Goal: Task Accomplishment & Management: Manage account settings

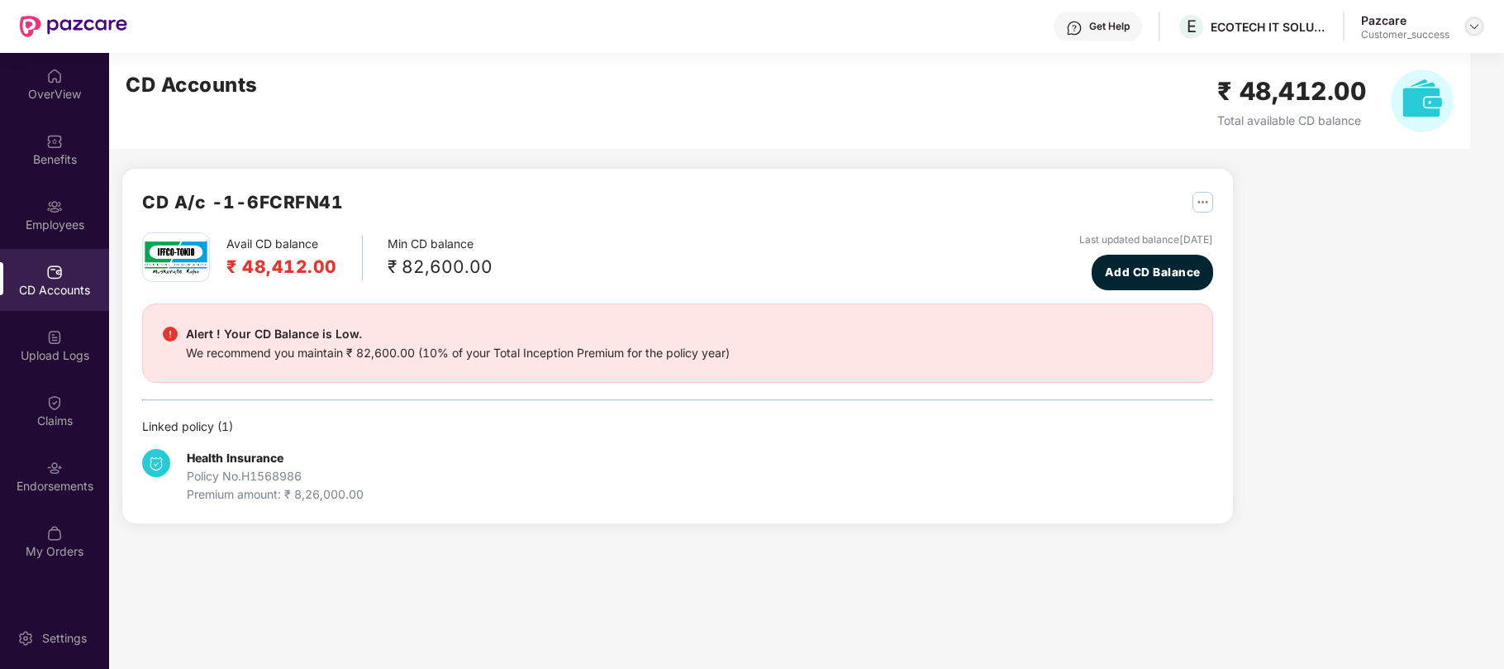
click at [1479, 31] on img at bounding box center [1474, 26] width 13 height 13
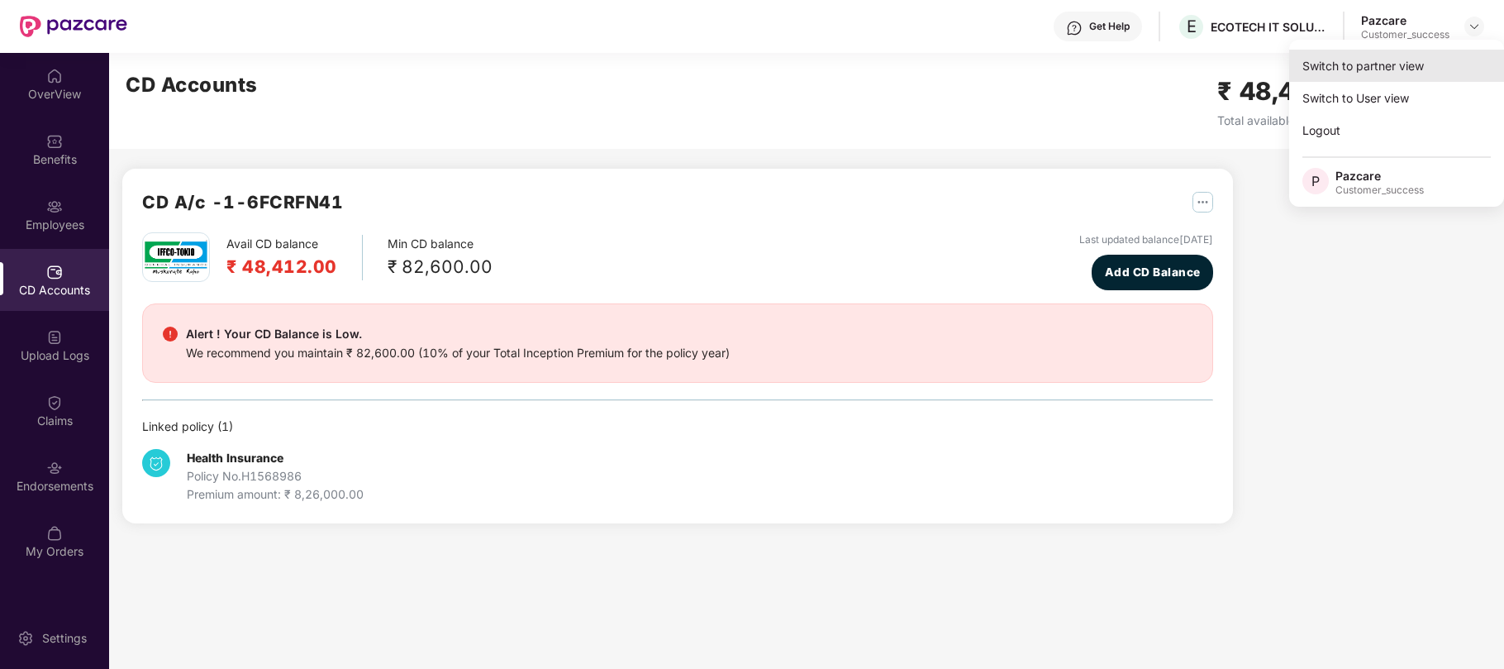
click at [1389, 64] on div "Switch to partner view" at bounding box center [1396, 66] width 215 height 32
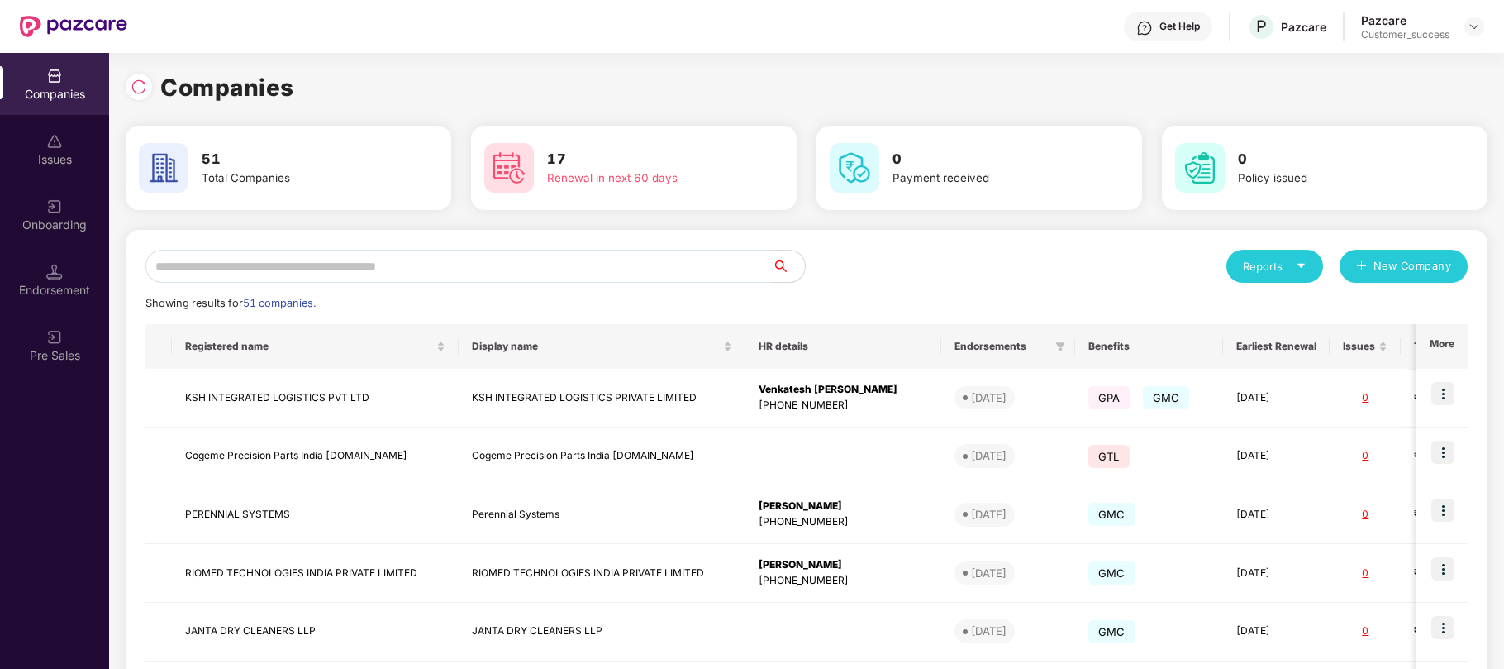
click at [446, 259] on input "text" at bounding box center [458, 266] width 626 height 33
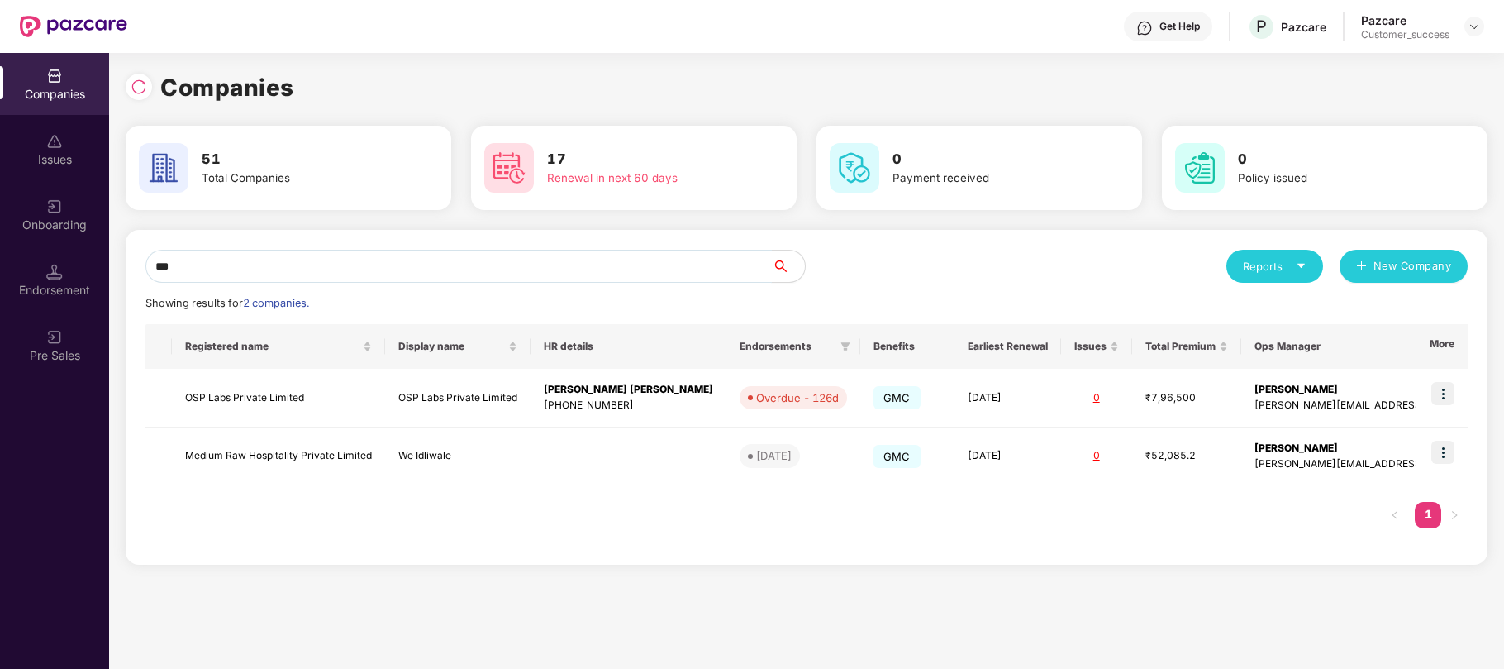
click at [219, 258] on input "***" at bounding box center [458, 266] width 626 height 33
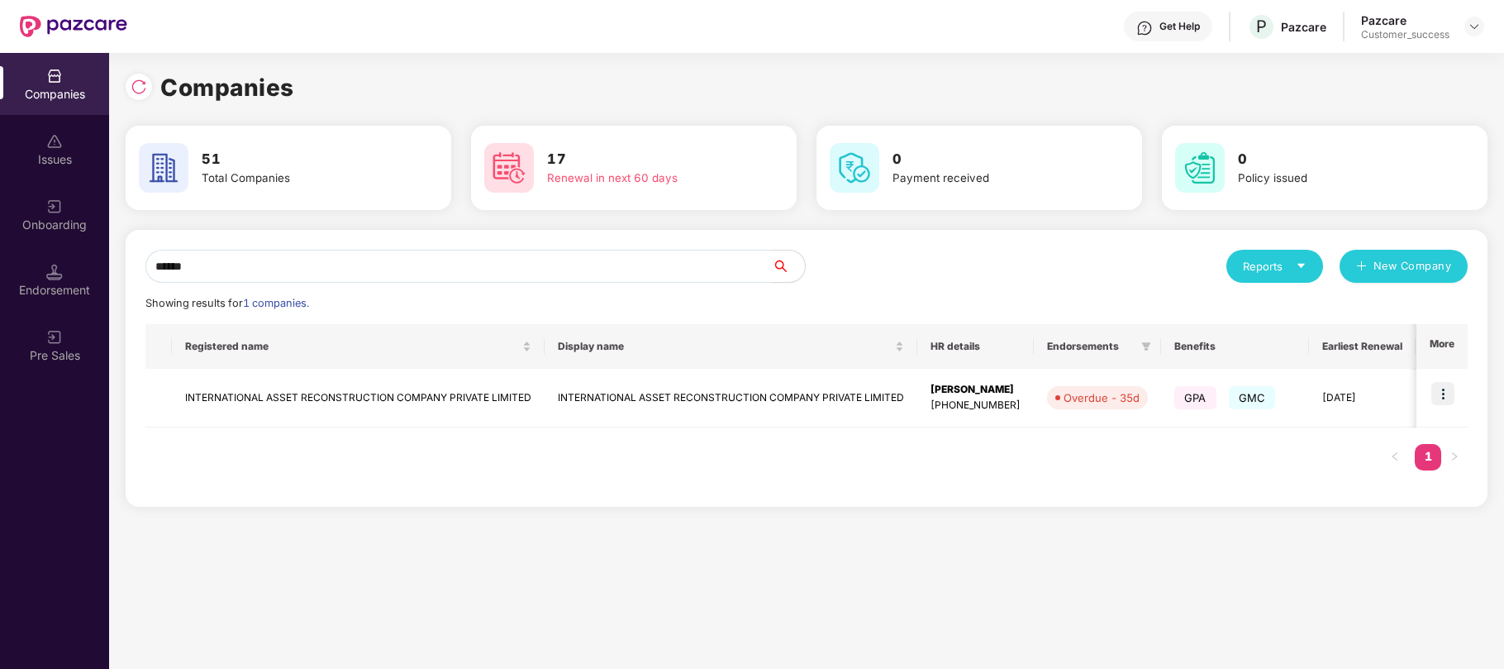
click at [248, 262] on input "******" at bounding box center [458, 266] width 626 height 33
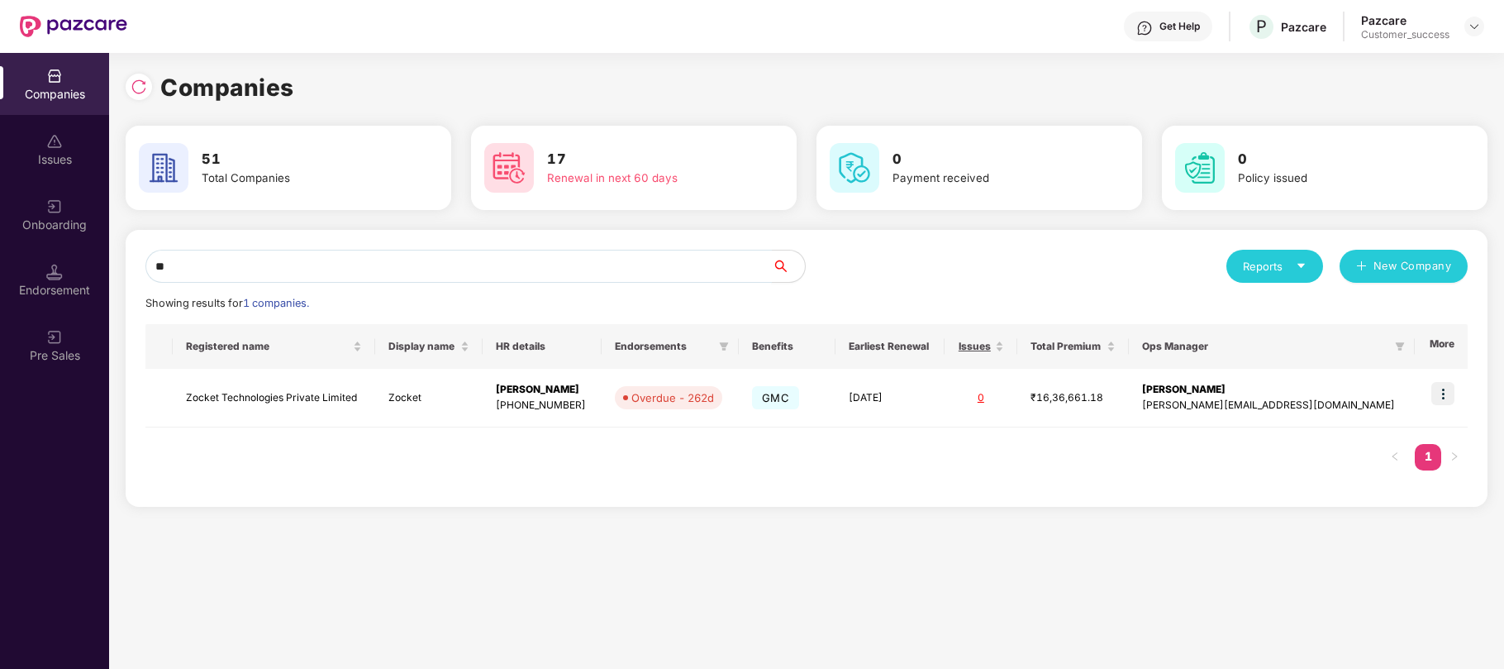
click at [263, 266] on input "**" at bounding box center [458, 266] width 626 height 33
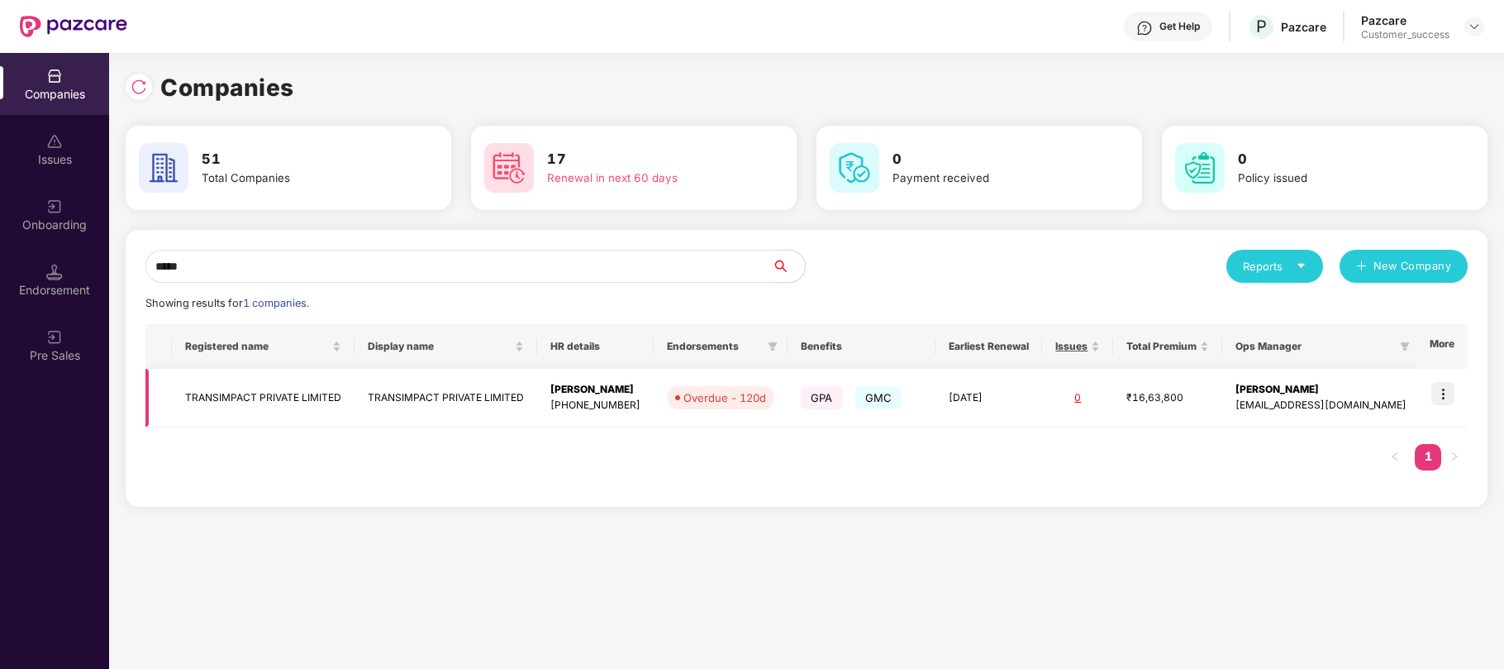
type input "*****"
click at [1443, 398] on img at bounding box center [1442, 393] width 23 height 23
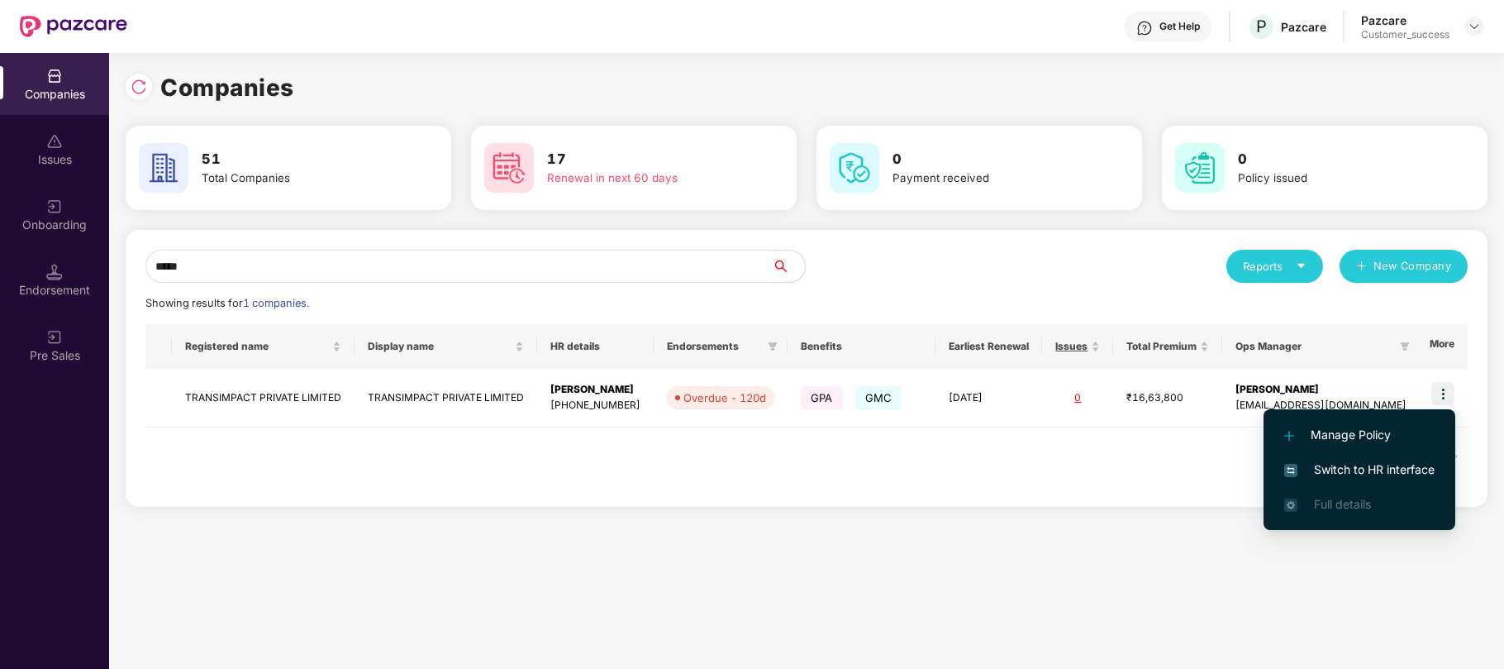
click at [1375, 457] on li "Switch to HR interface" at bounding box center [1360, 469] width 192 height 35
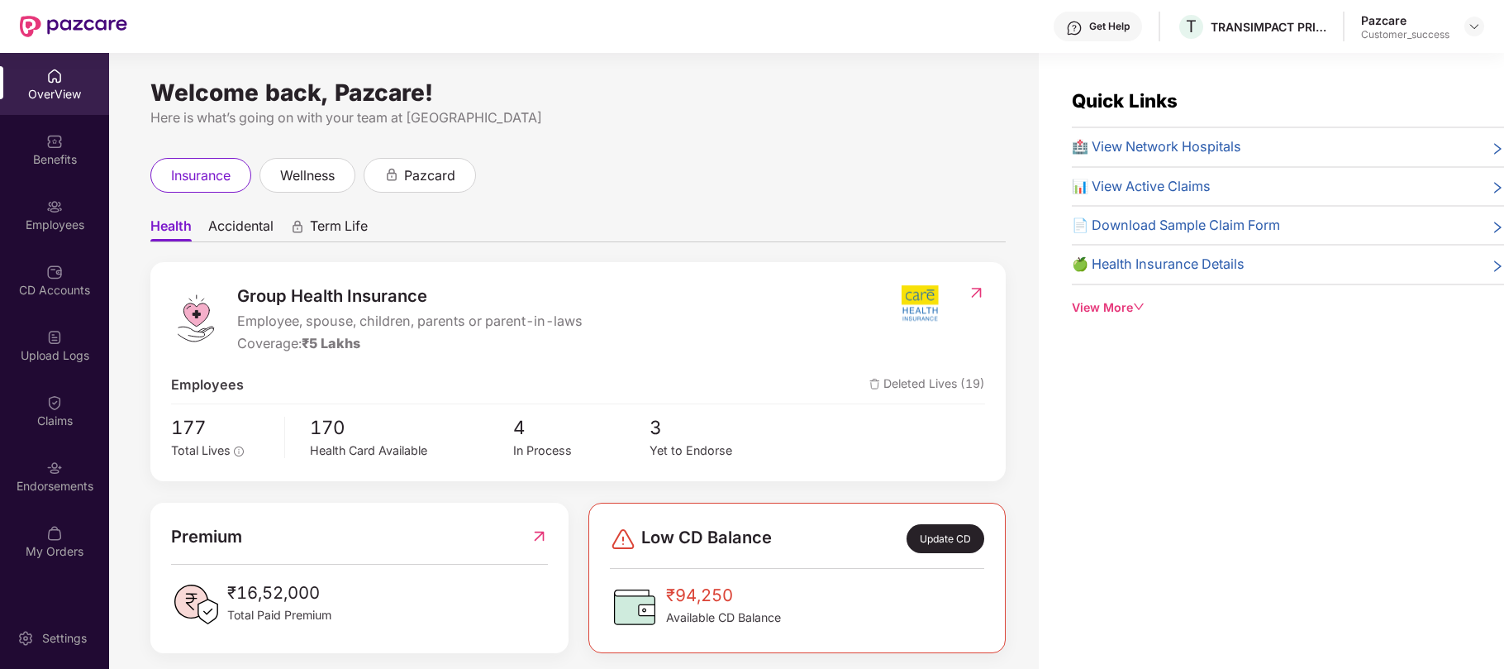
click at [57, 213] on div "Employees" at bounding box center [54, 214] width 109 height 62
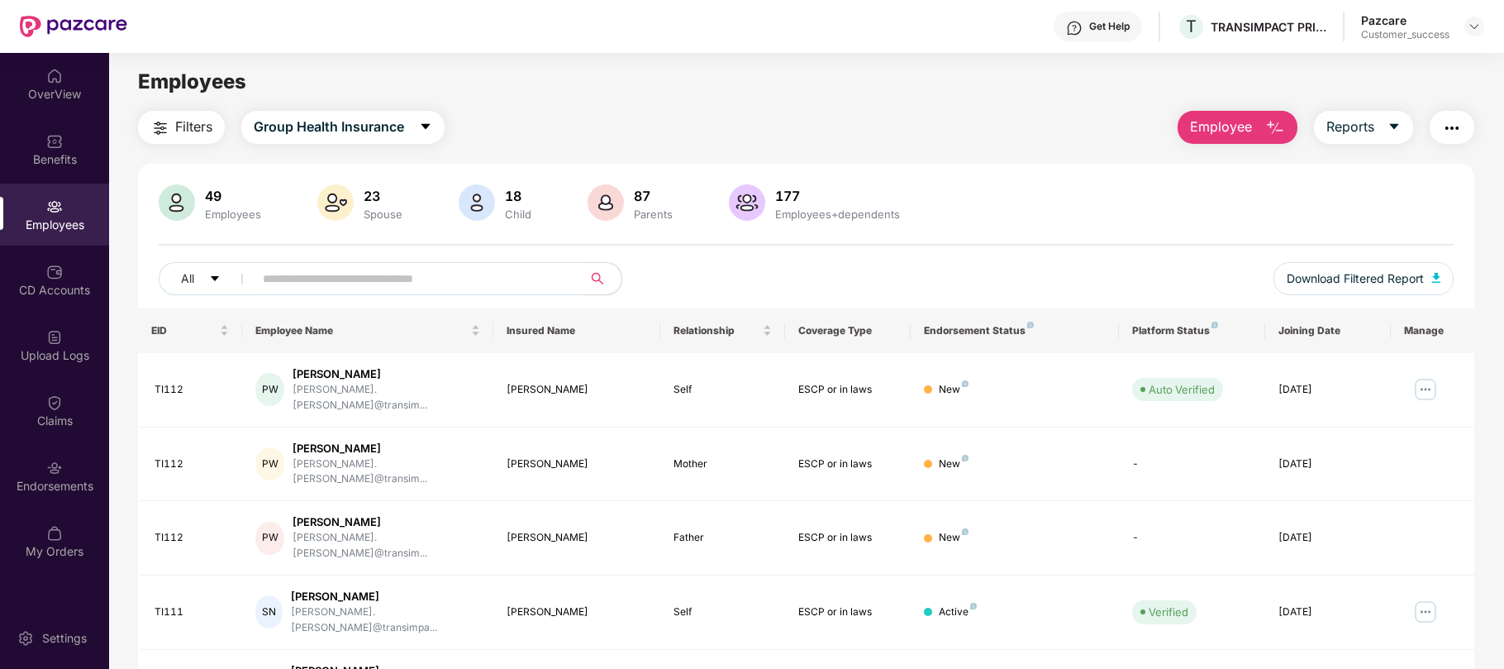
click at [265, 281] on input "text" at bounding box center [411, 278] width 297 height 25
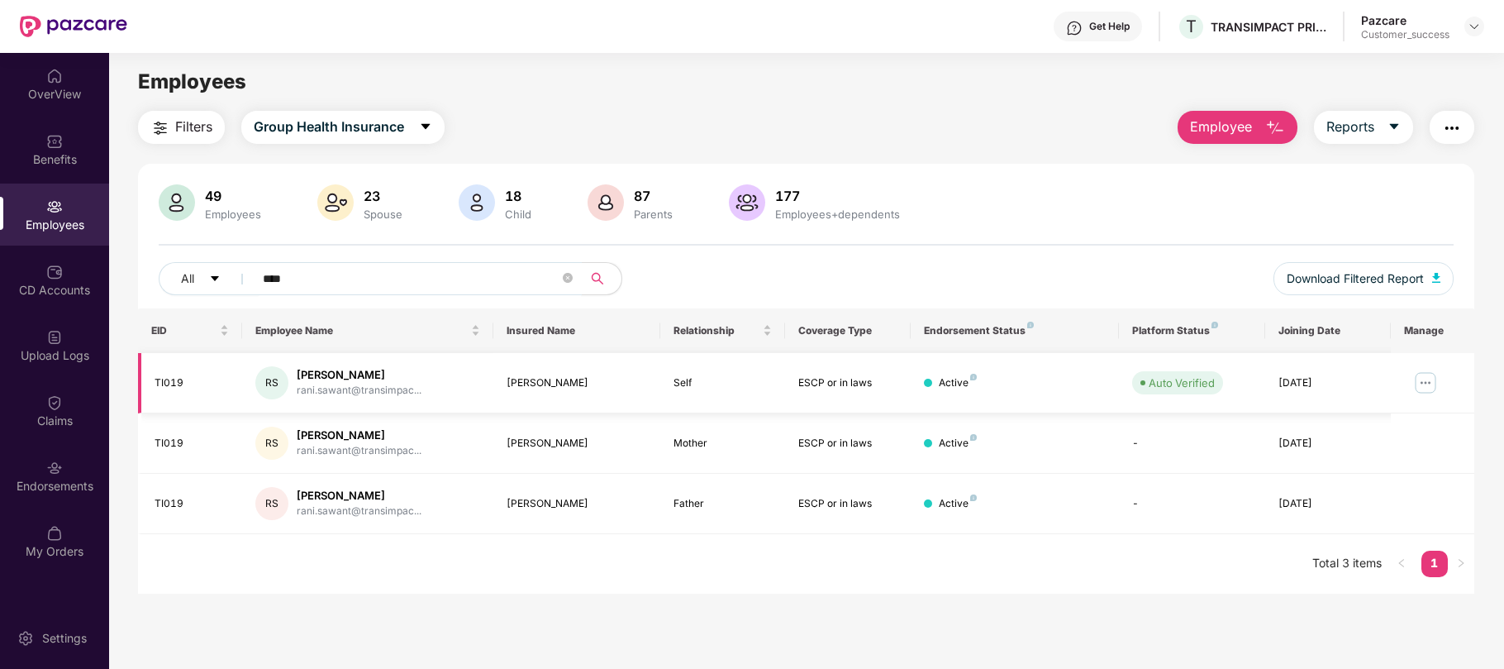
type input "****"
click at [1419, 381] on img at bounding box center [1425, 382] width 26 height 26
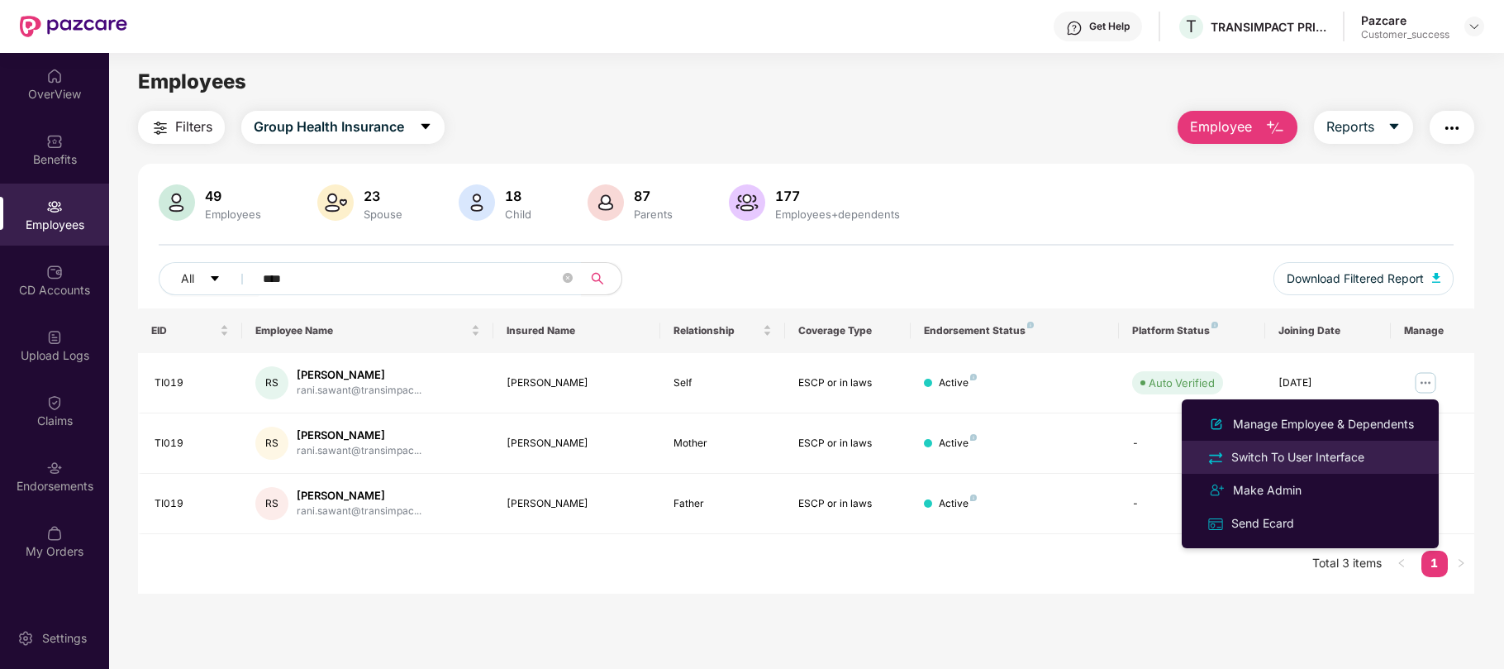
click at [1353, 461] on div "Switch To User Interface" at bounding box center [1298, 457] width 140 height 18
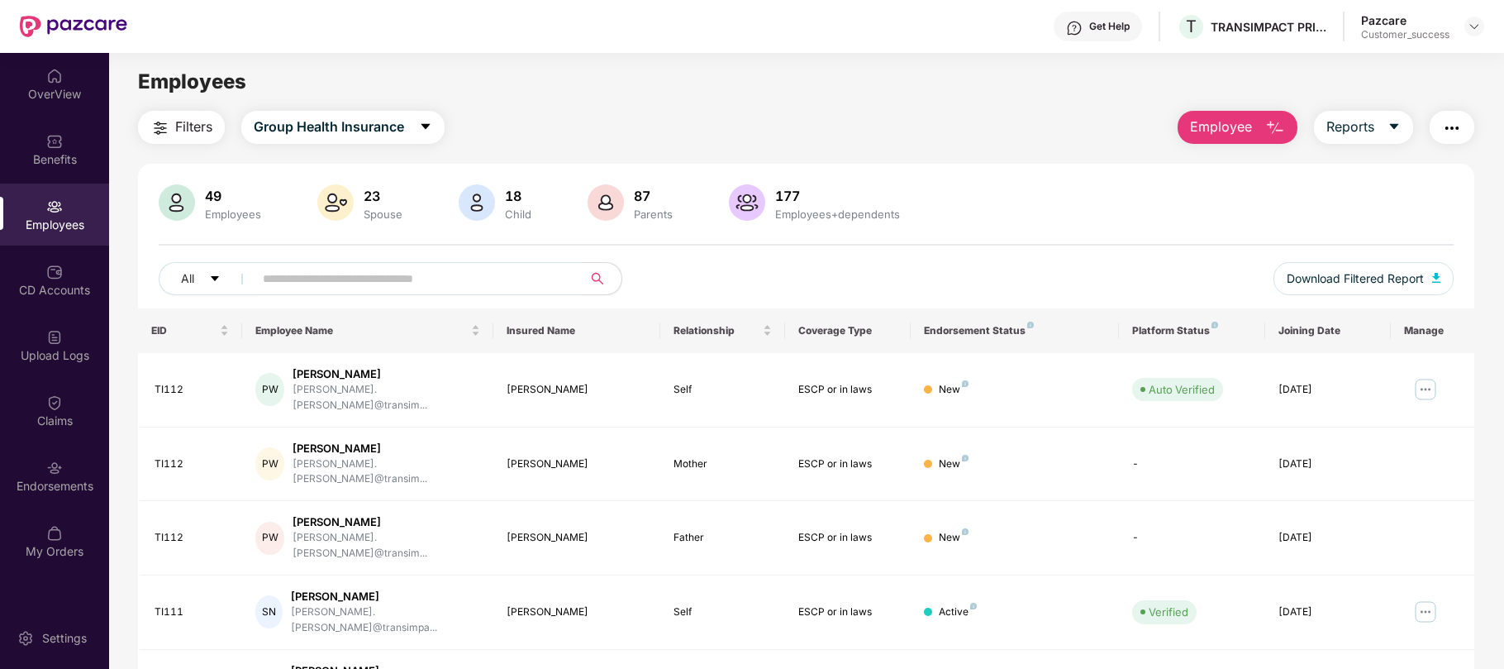
click at [392, 283] on input "text" at bounding box center [411, 278] width 297 height 25
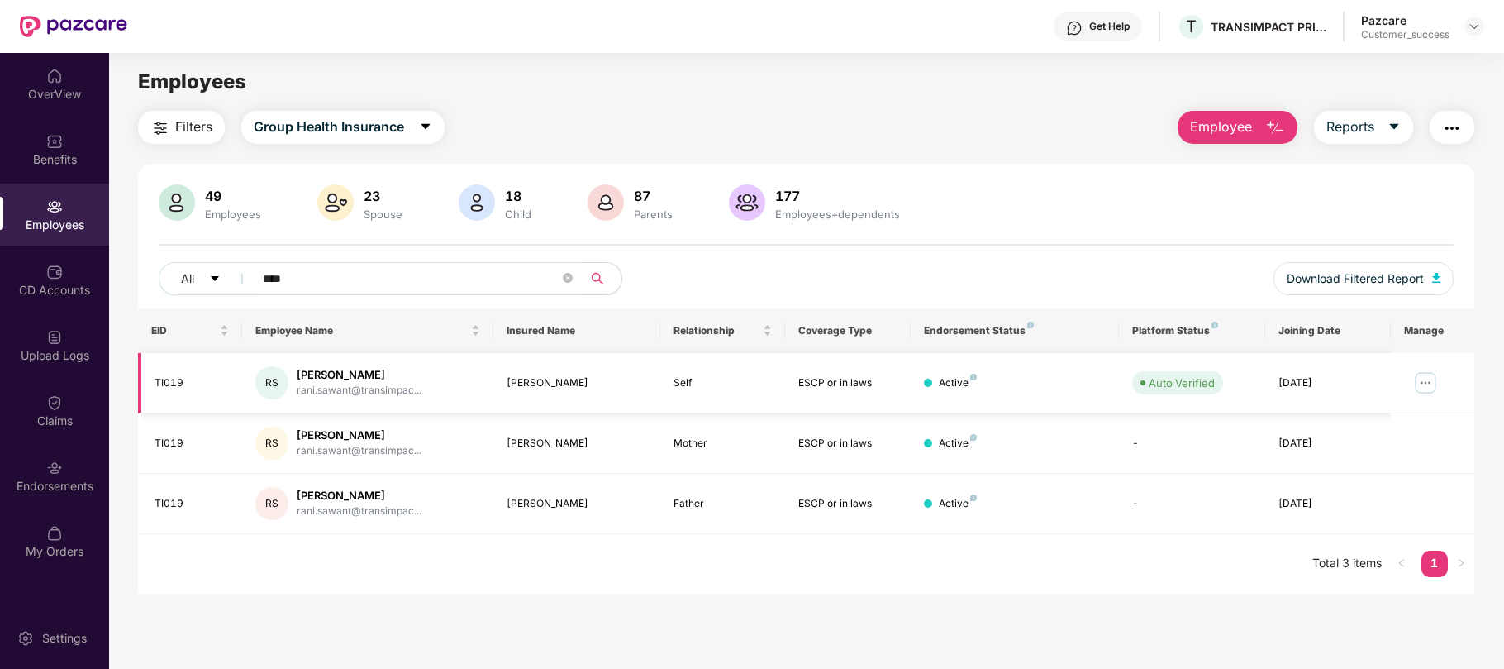
type input "****"
click at [1430, 387] on img at bounding box center [1425, 382] width 26 height 26
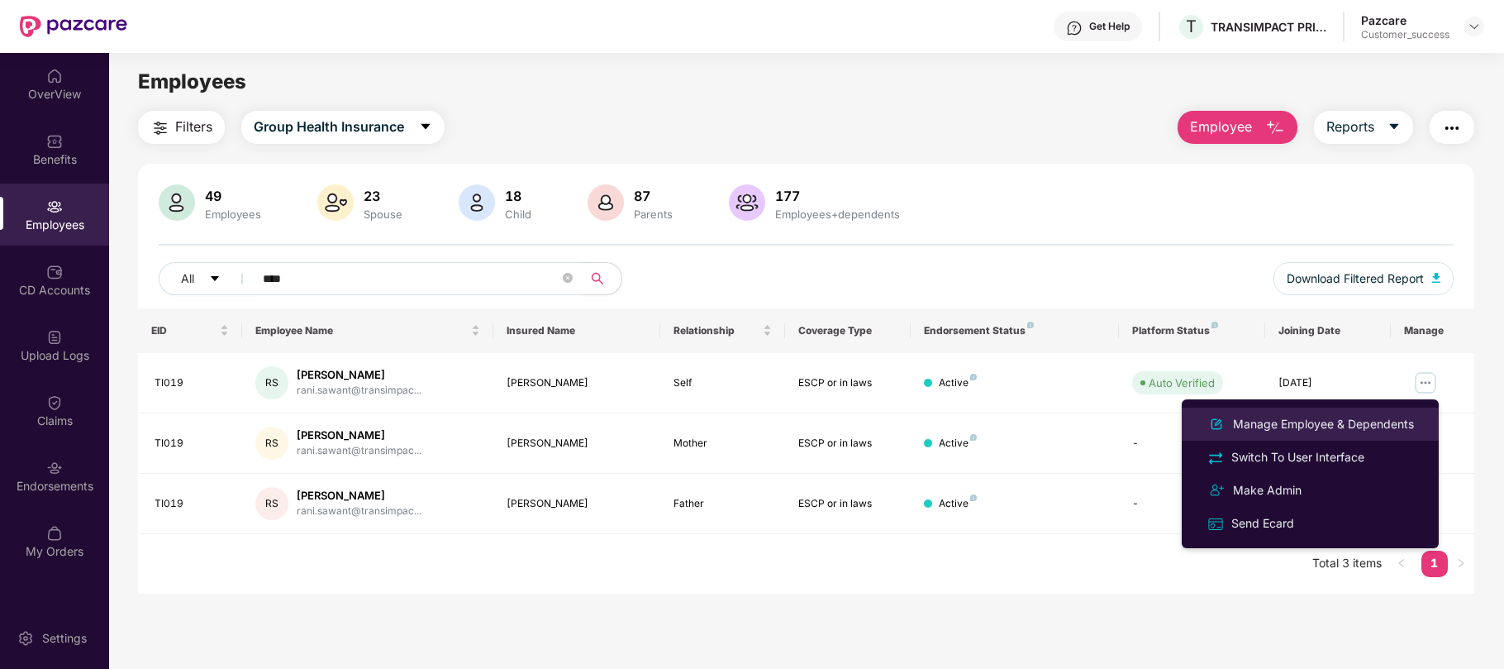
click at [1403, 430] on div "Manage Employee & Dependents" at bounding box center [1324, 424] width 188 height 18
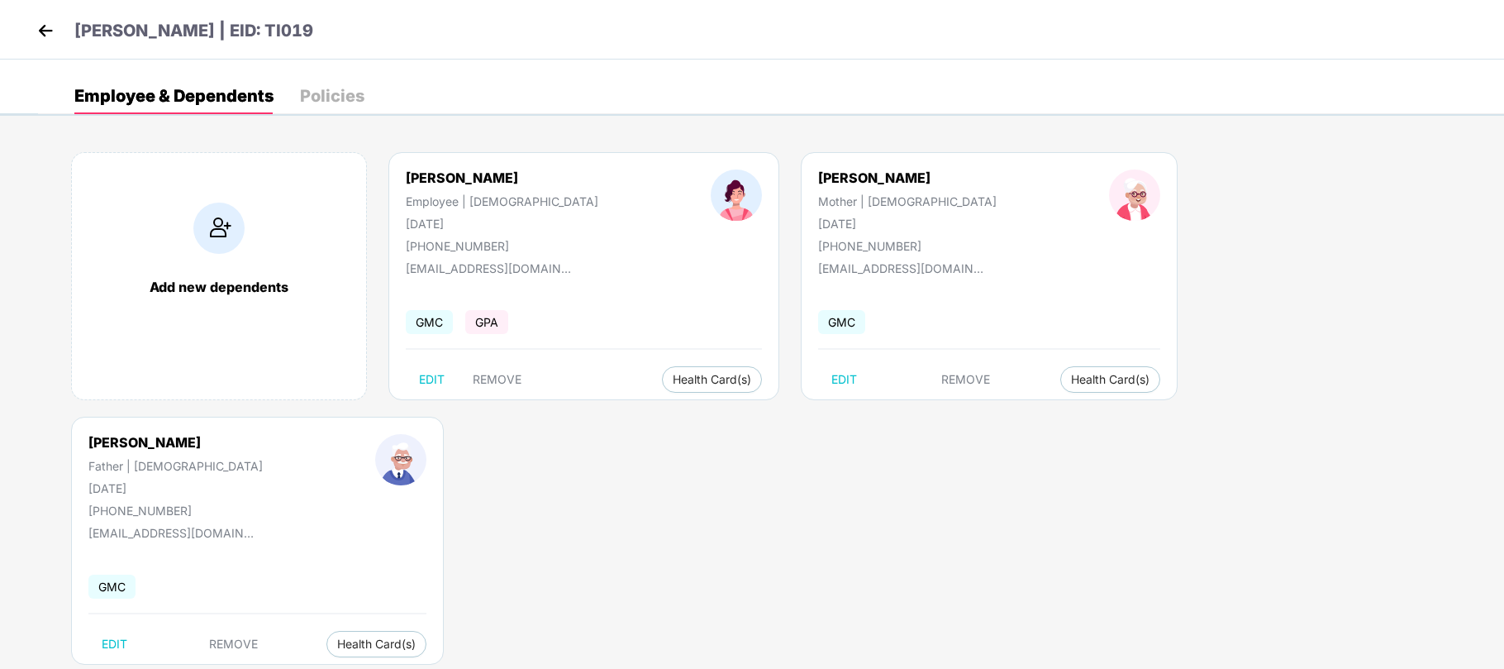
click at [579, 402] on div "Add new dependents Rani Sawant Employee | [DEMOGRAPHIC_DATA] [DATE] [PHONE_NUMB…" at bounding box center [771, 416] width 1466 height 579
click at [50, 30] on img at bounding box center [45, 30] width 25 height 25
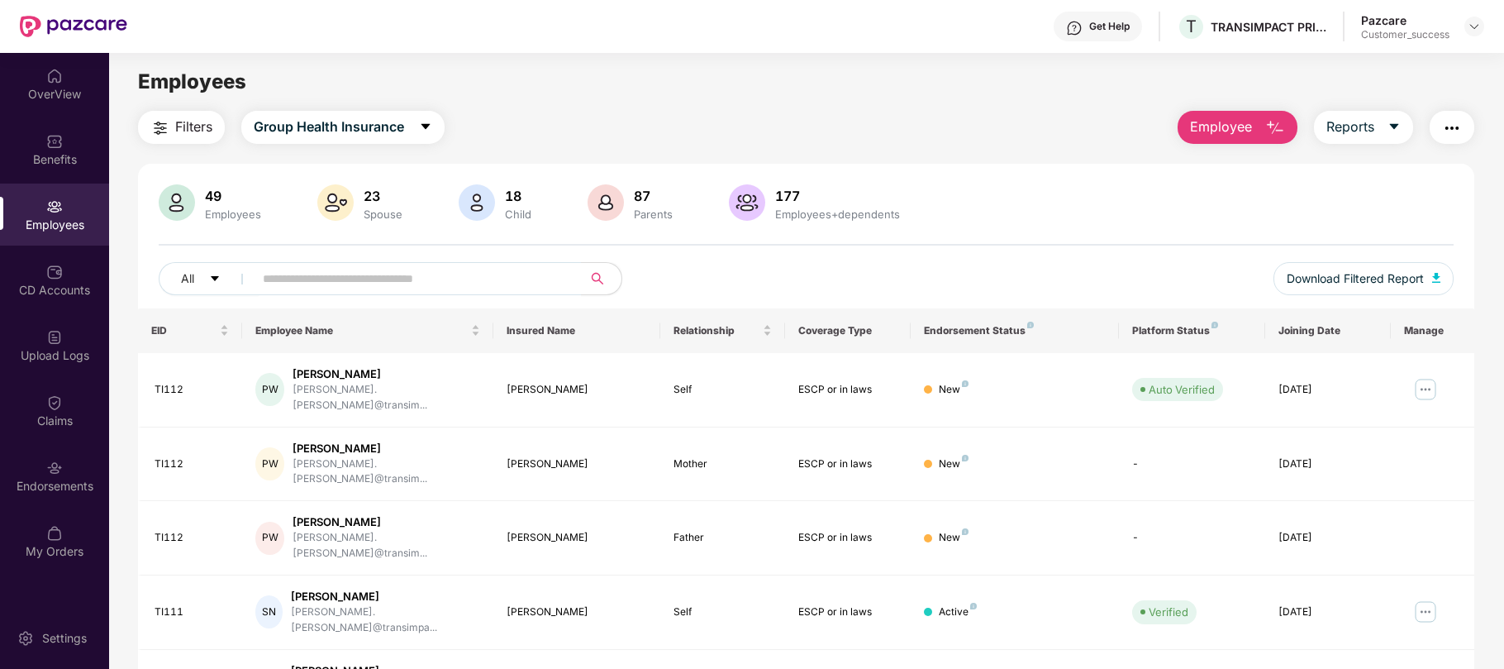
click at [1231, 117] on span "Employee" at bounding box center [1221, 127] width 62 height 21
click at [1046, 127] on div "Filters Group Health Insurance Employee Reports" at bounding box center [806, 127] width 1336 height 33
click at [1481, 27] on div at bounding box center [1475, 27] width 20 height 20
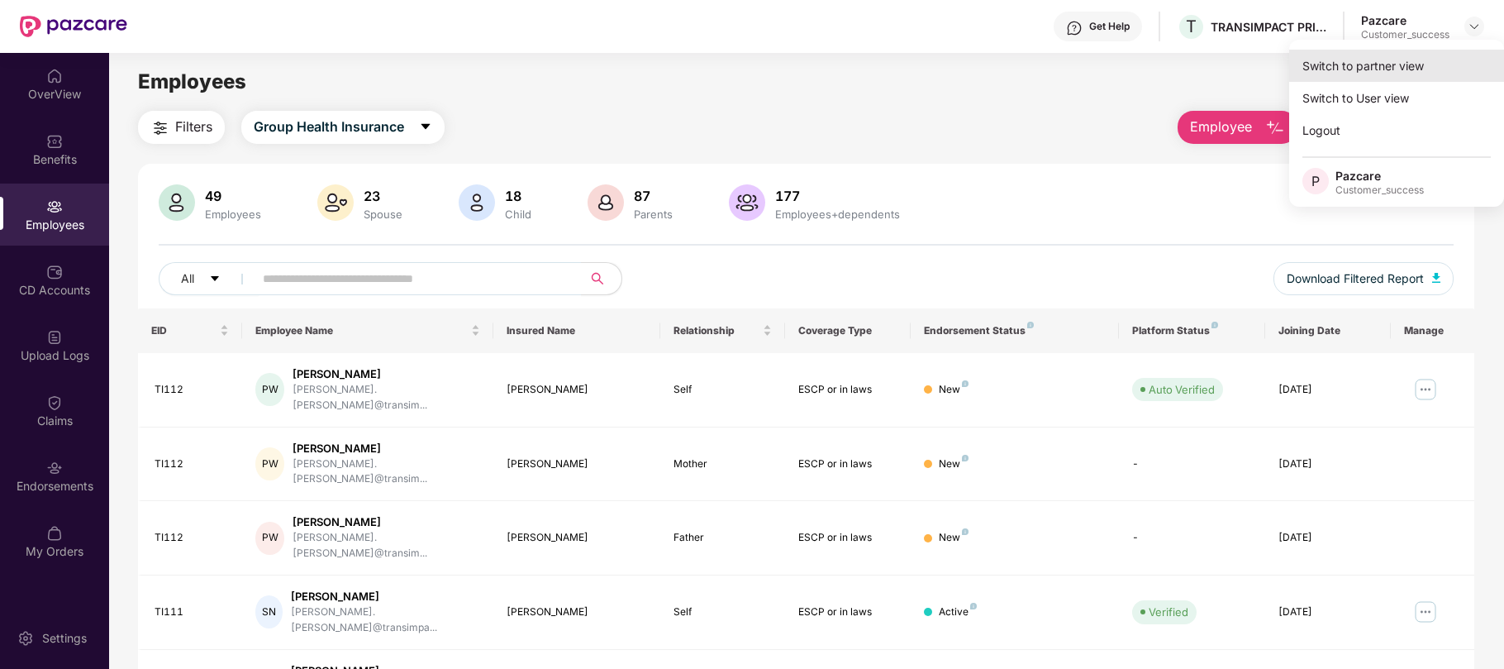
click at [1364, 69] on div "Switch to partner view" at bounding box center [1396, 66] width 215 height 32
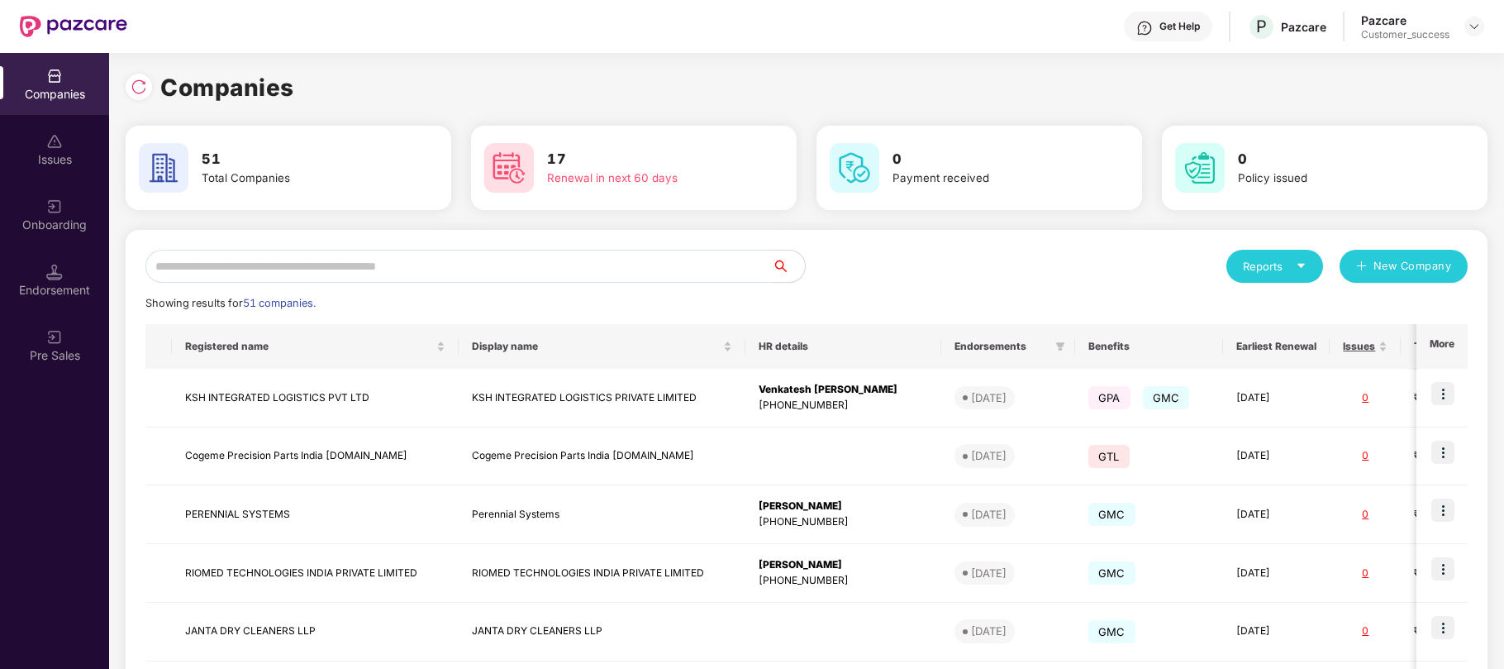
click at [583, 259] on input "text" at bounding box center [458, 266] width 626 height 33
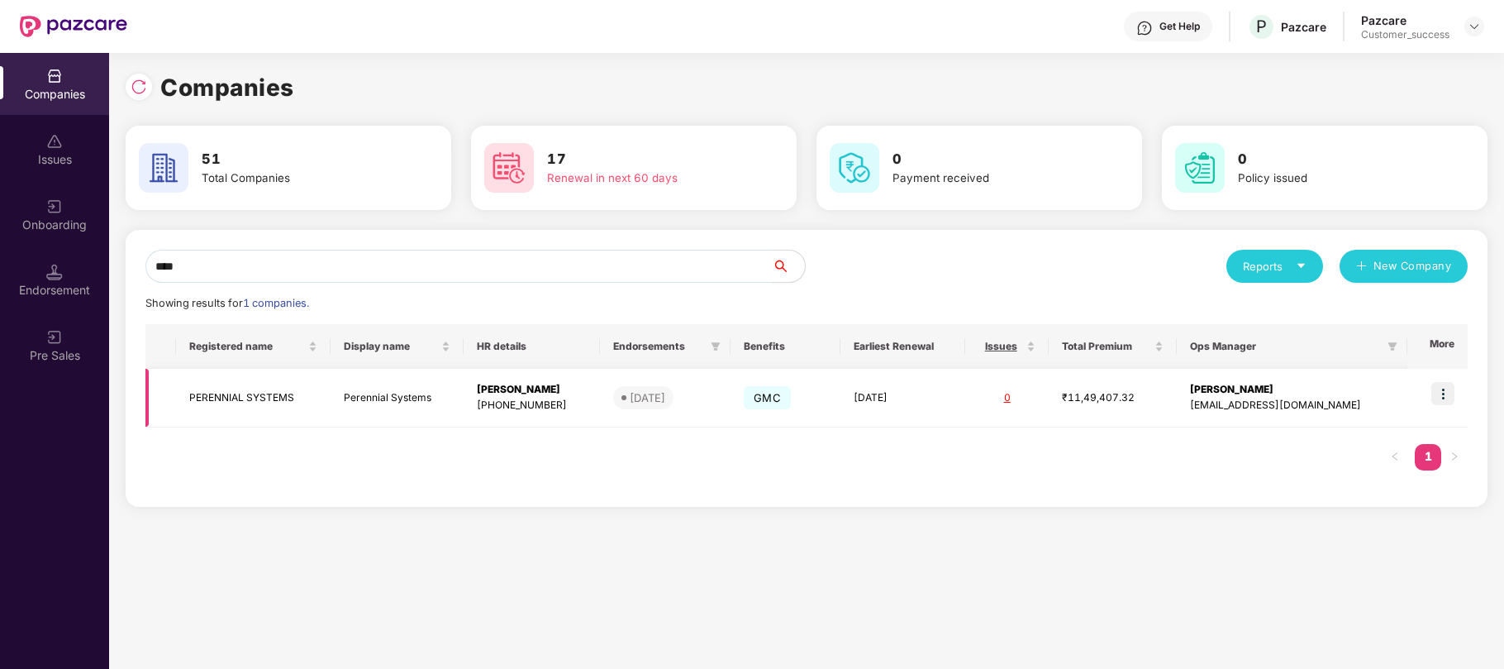
type input "****"
click at [1449, 403] on img at bounding box center [1442, 393] width 23 height 23
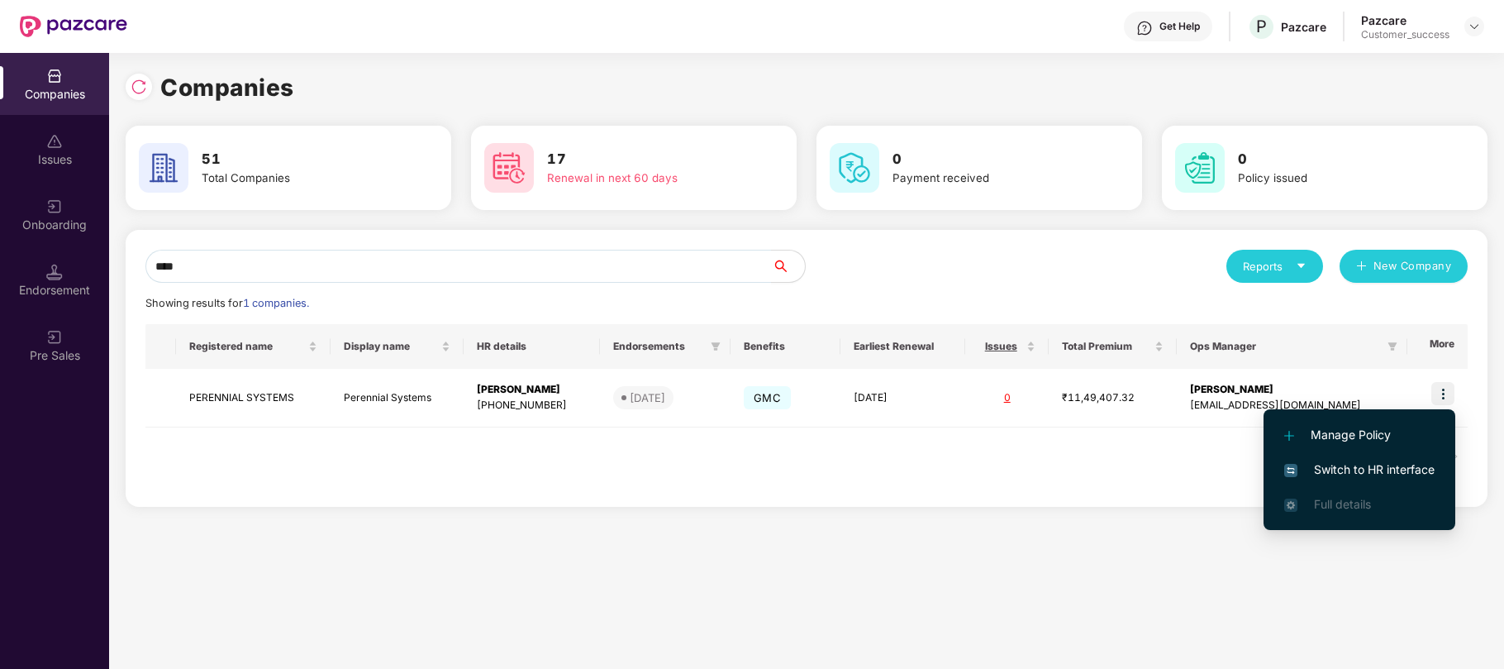
click at [1382, 473] on span "Switch to HR interface" at bounding box center [1359, 469] width 150 height 18
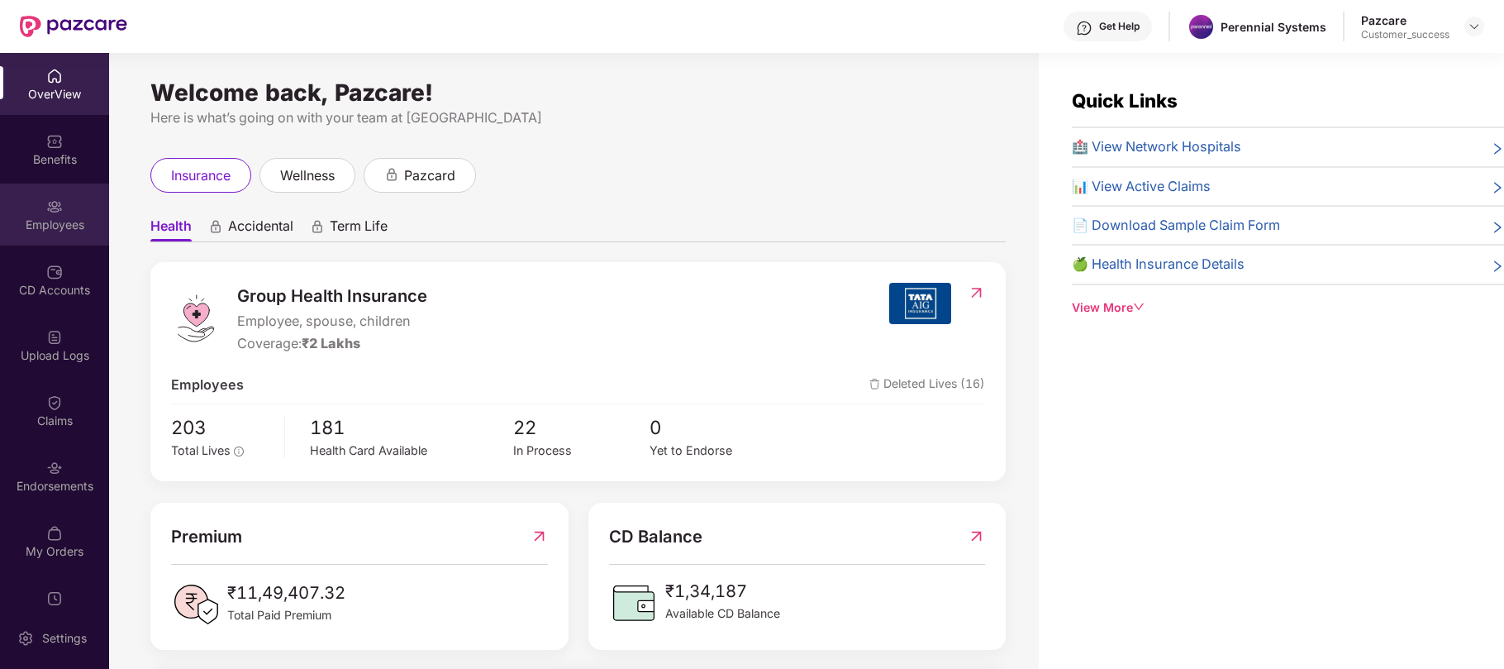
click at [68, 212] on div "Employees" at bounding box center [54, 214] width 109 height 62
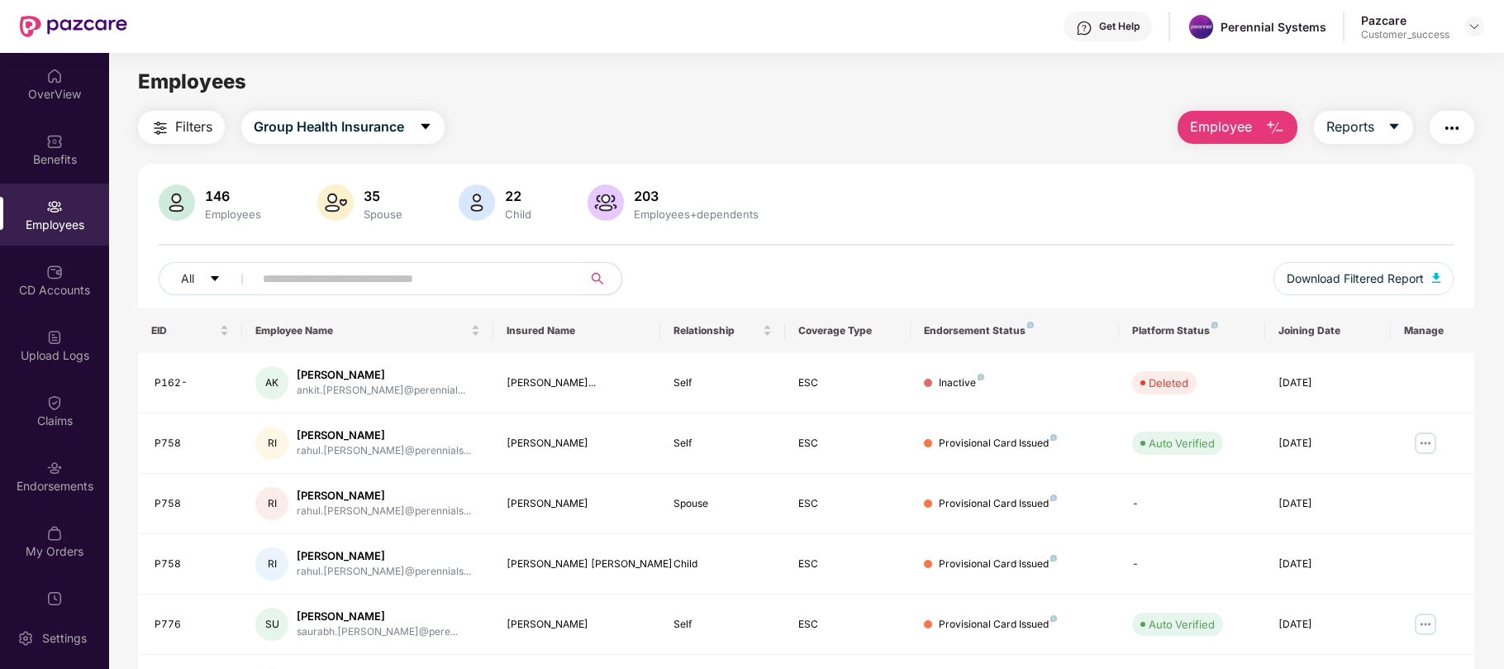
click at [1230, 132] on span "Employee" at bounding box center [1221, 127] width 62 height 21
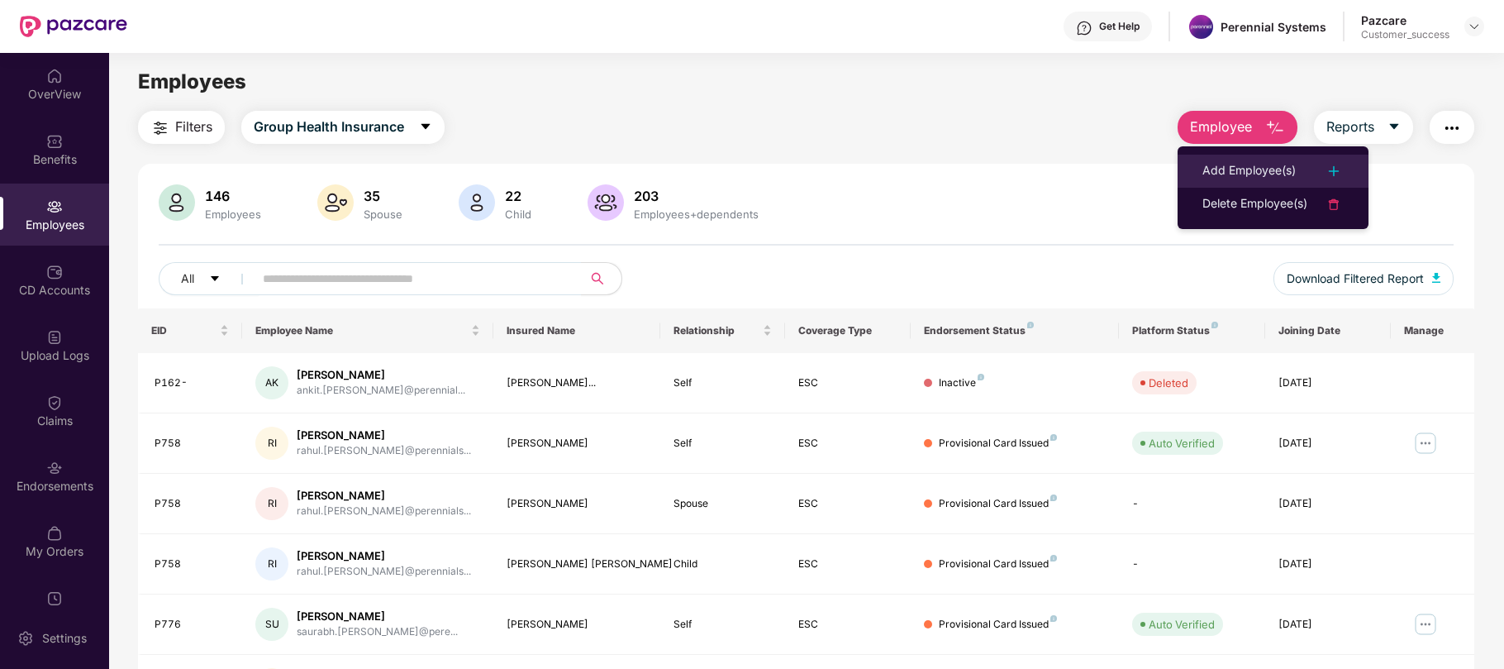
click at [1257, 169] on div "Add Employee(s)" at bounding box center [1249, 171] width 93 height 20
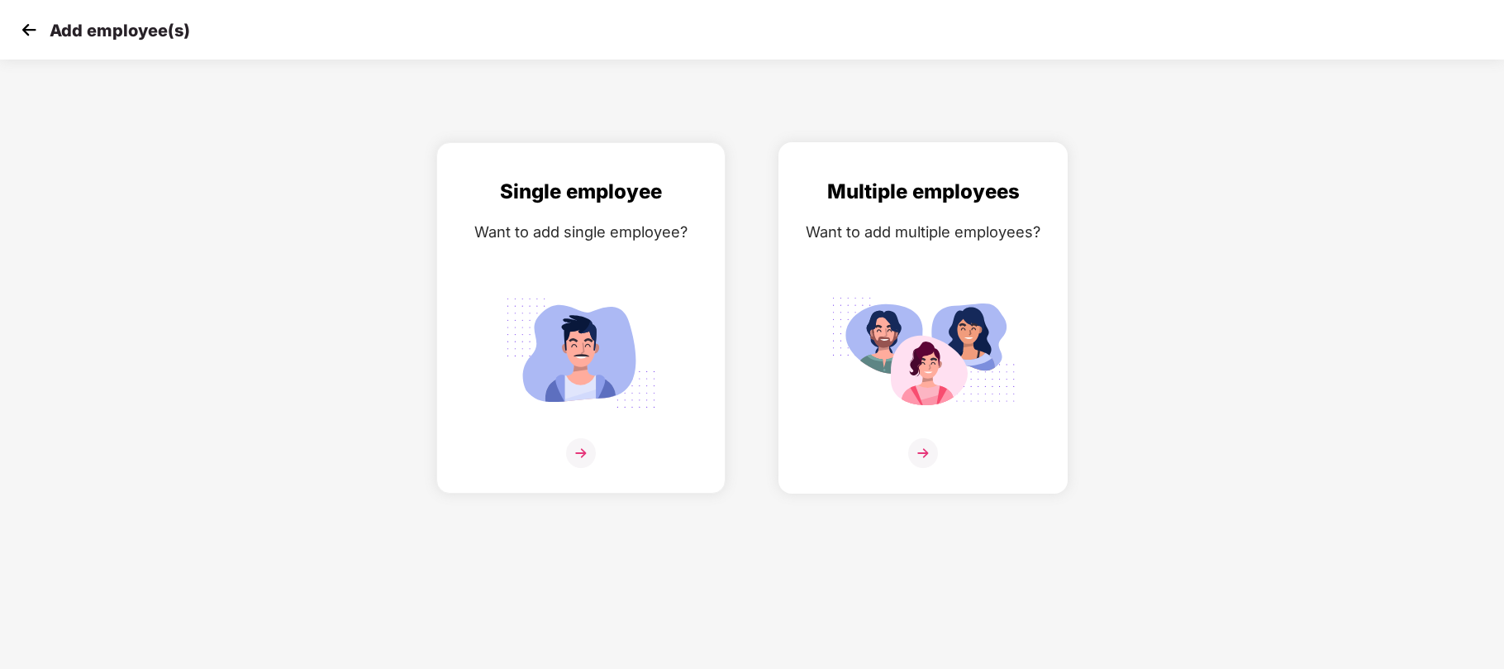
click at [964, 269] on div "Multiple employees Want to add multiple employees?" at bounding box center [923, 332] width 255 height 312
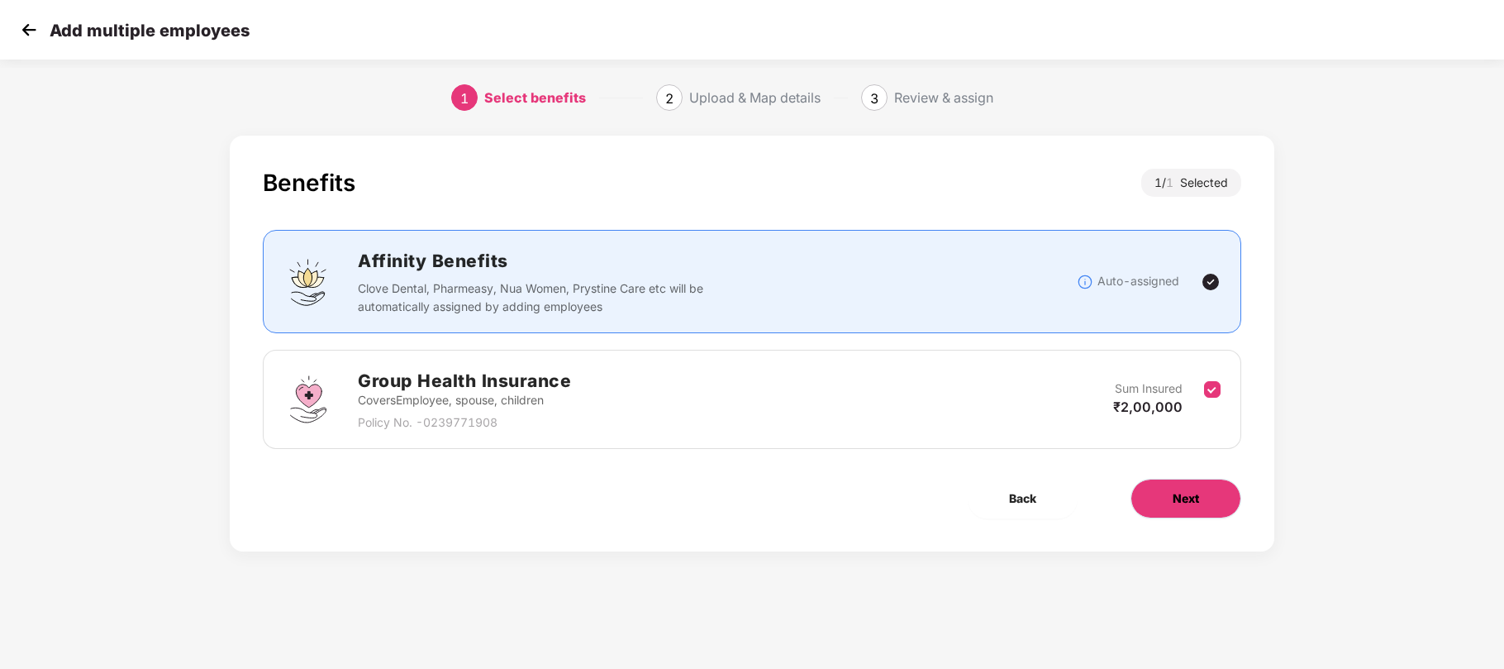
click at [1220, 493] on button "Next" at bounding box center [1186, 499] width 111 height 40
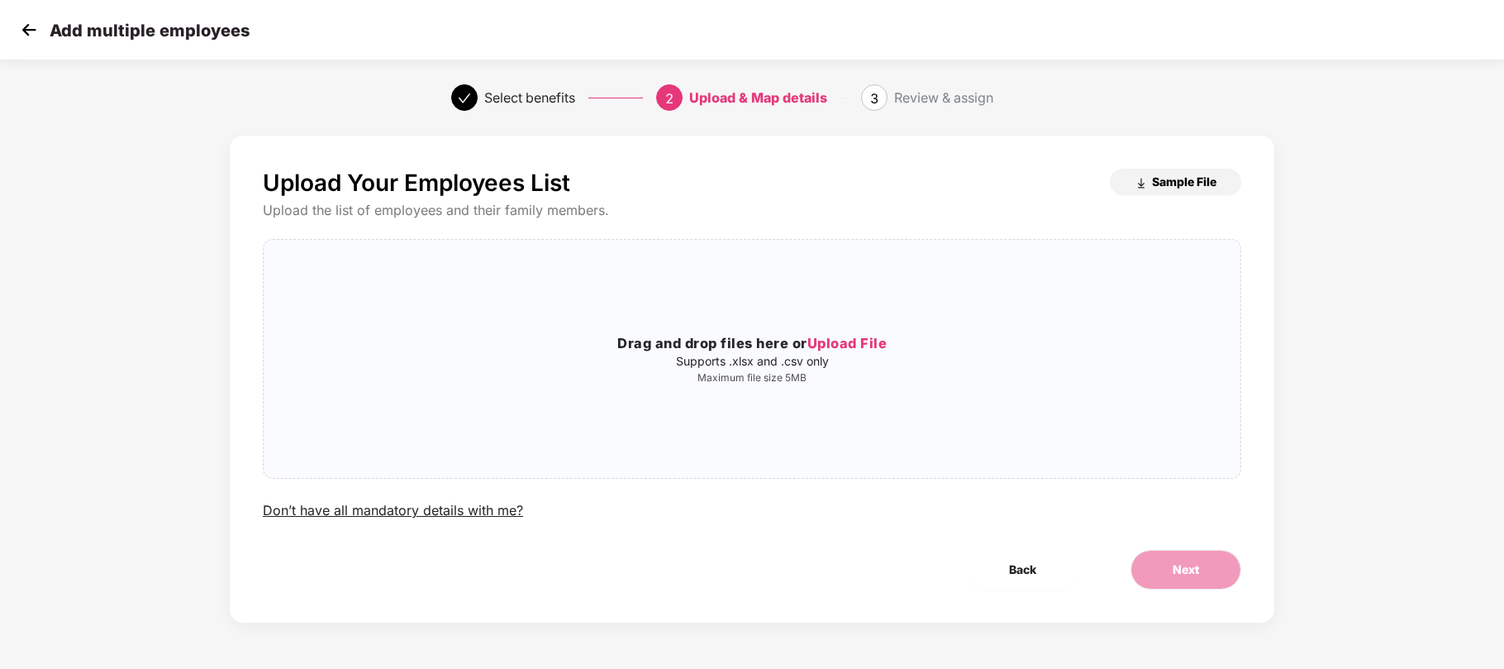
click at [1161, 187] on span "Sample File" at bounding box center [1184, 182] width 64 height 16
click at [35, 34] on img at bounding box center [29, 29] width 25 height 25
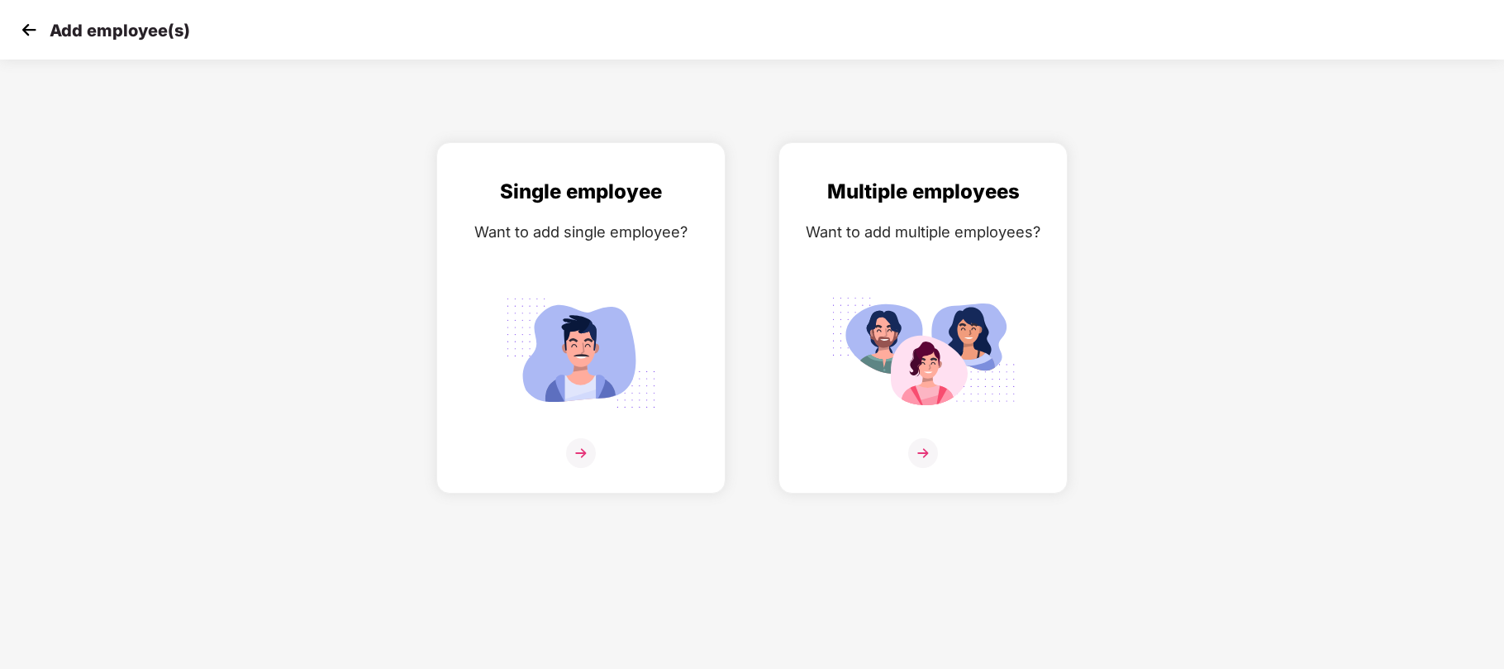
click at [35, 34] on img at bounding box center [29, 29] width 25 height 25
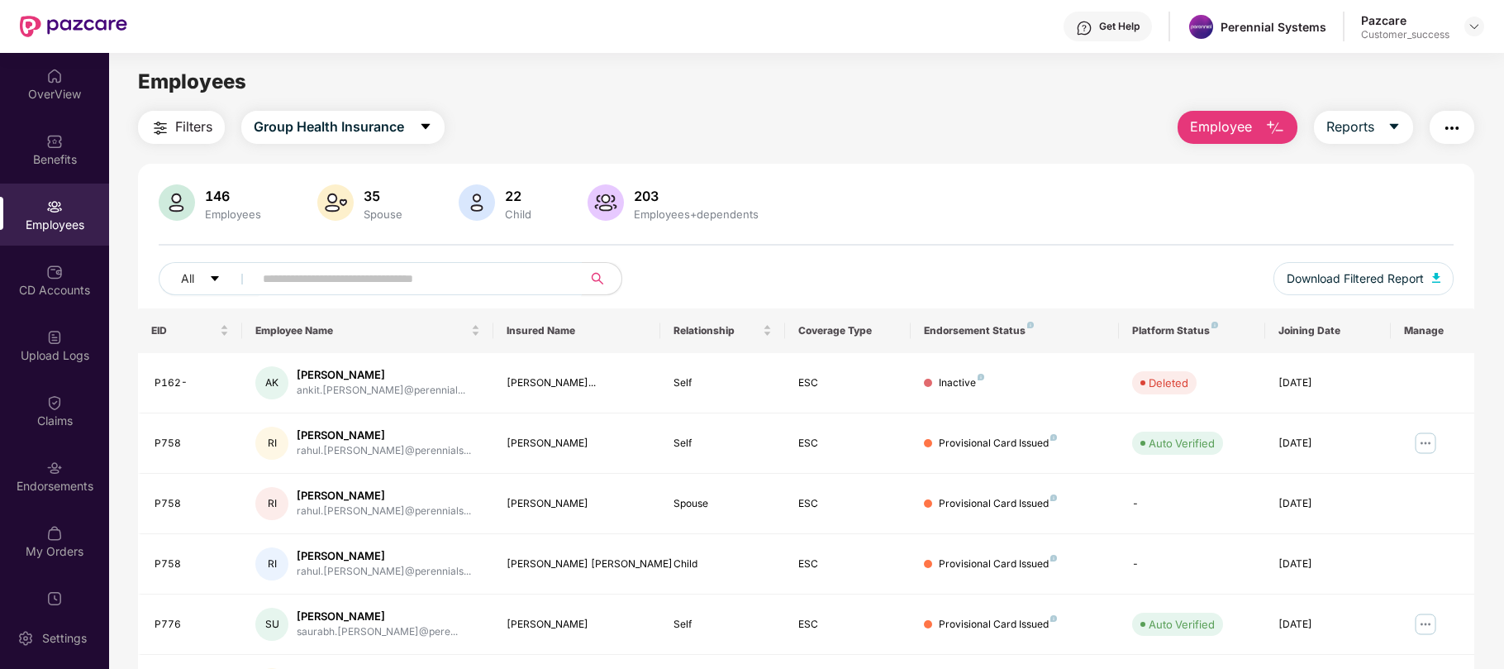
click at [312, 274] on input "text" at bounding box center [411, 278] width 297 height 25
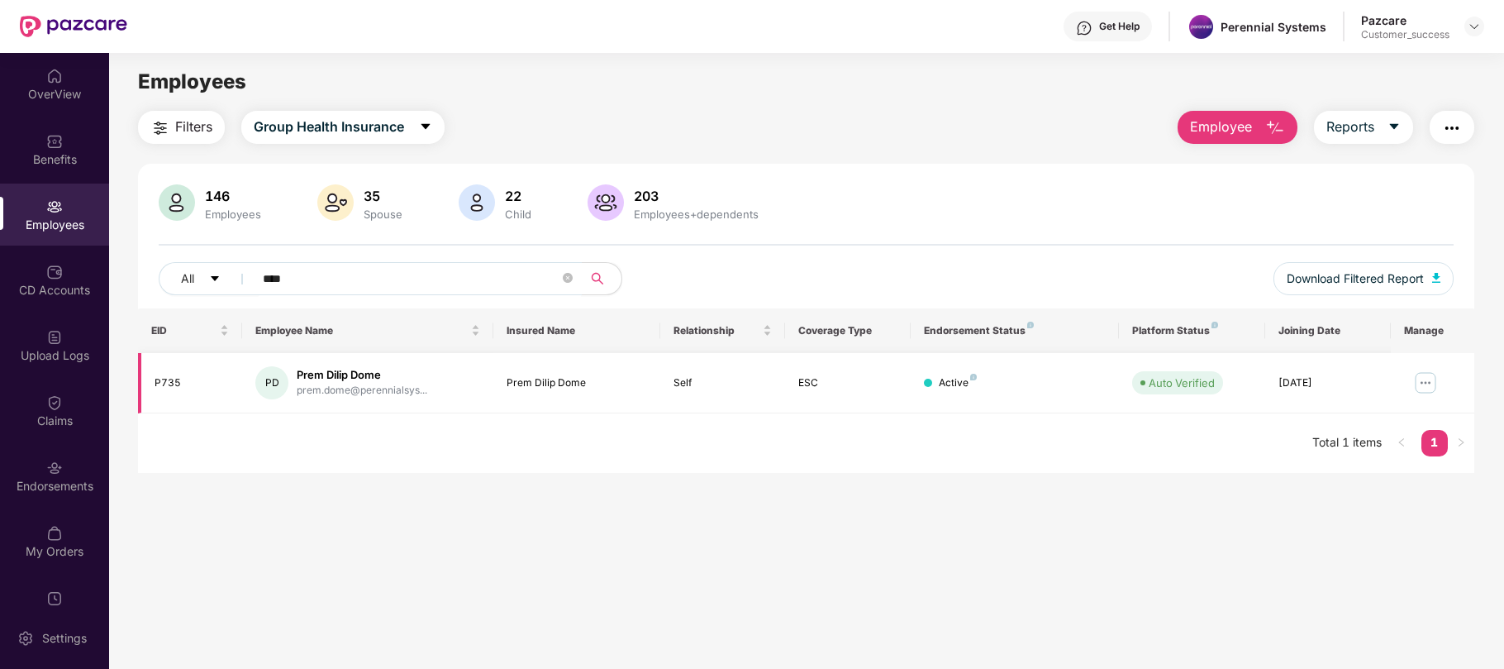
type input "****"
click at [1422, 391] on img at bounding box center [1425, 382] width 26 height 26
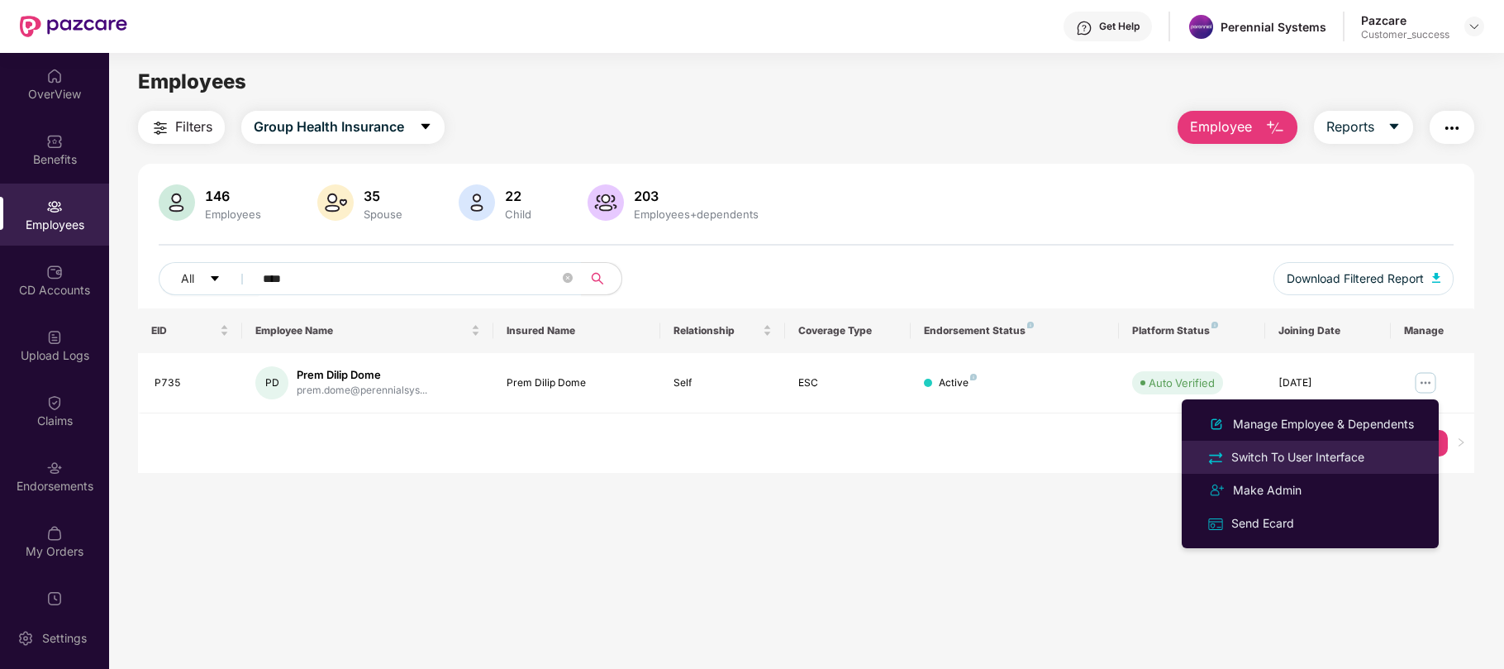
click at [1327, 455] on div "Switch To User Interface" at bounding box center [1298, 457] width 140 height 18
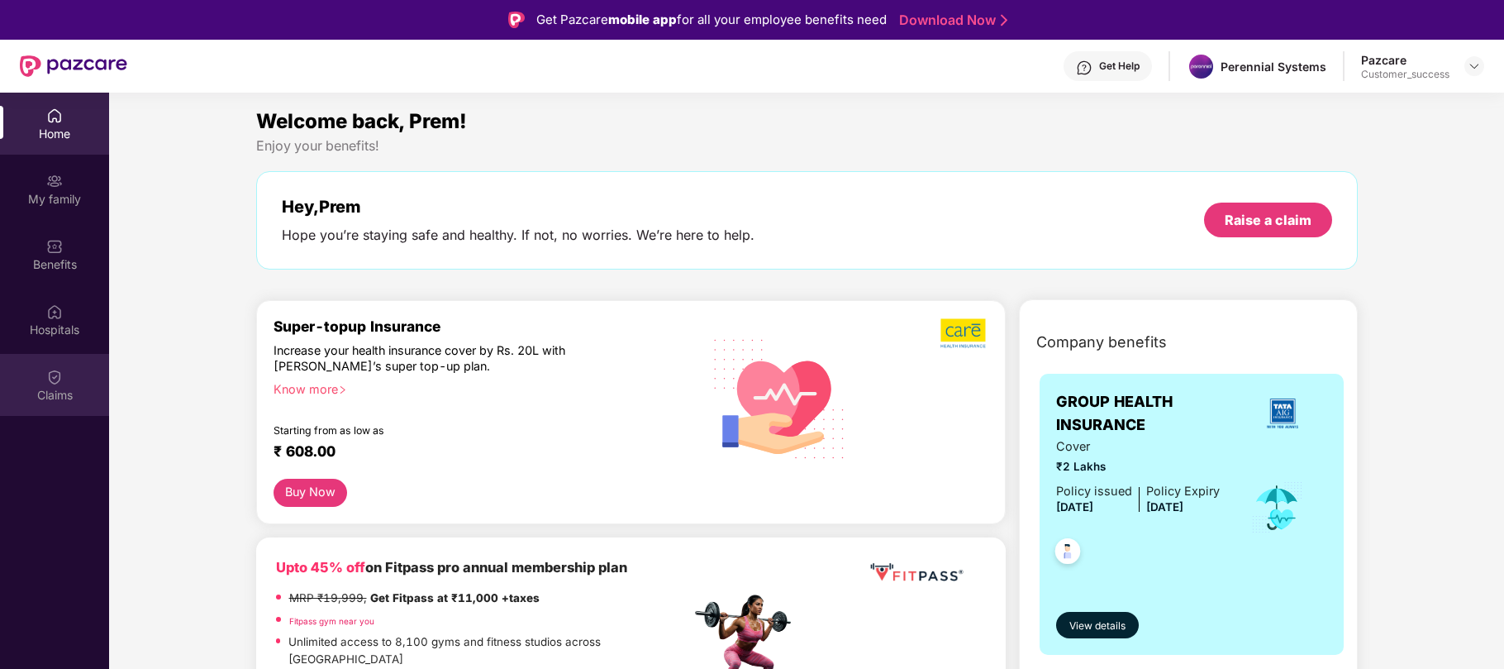
click at [50, 379] on img at bounding box center [54, 377] width 17 height 17
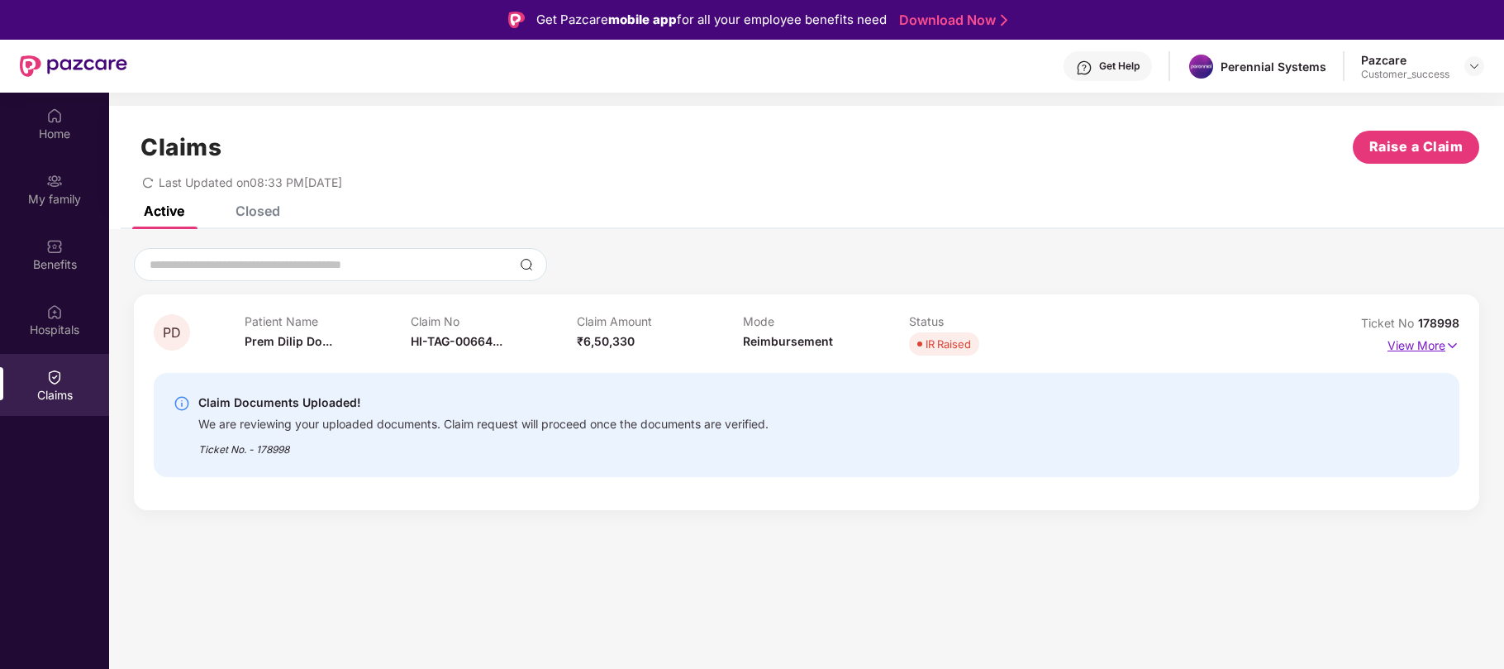
click at [1452, 342] on img at bounding box center [1453, 345] width 14 height 18
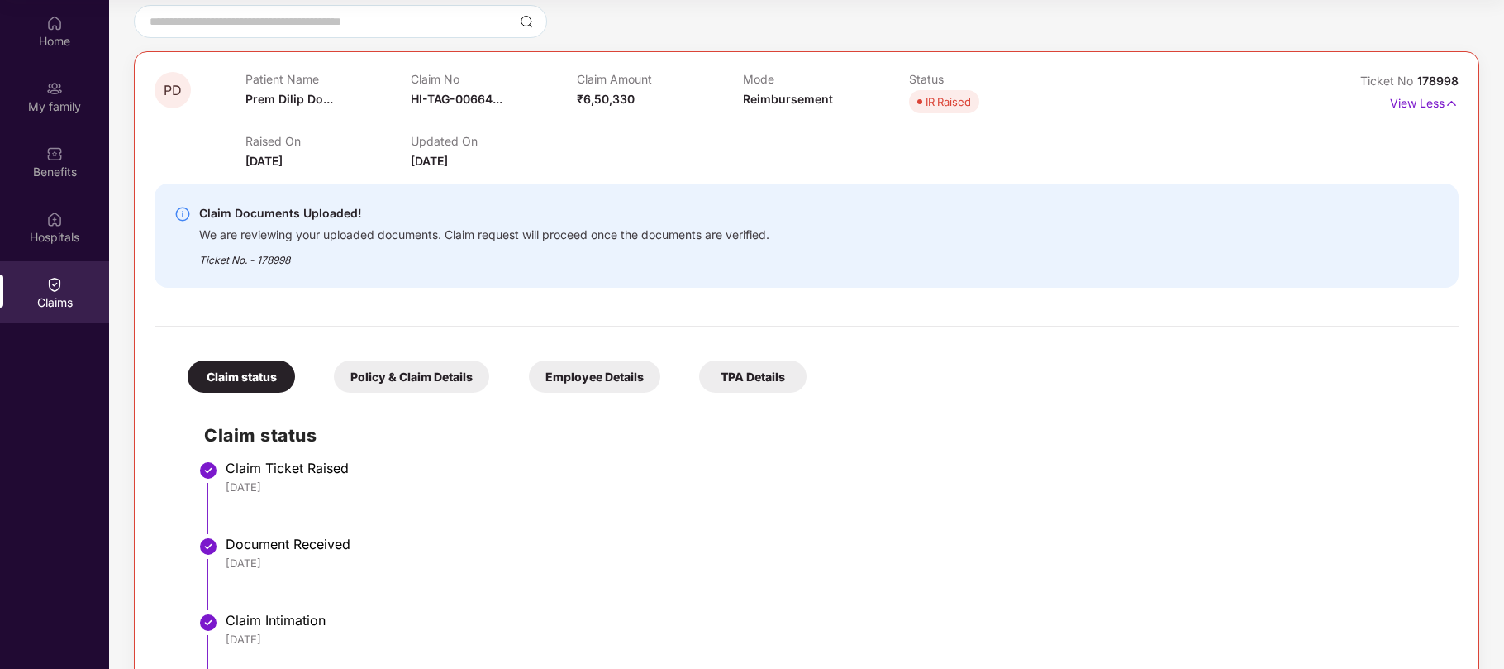
scroll to position [152, 0]
click at [1442, 74] on span "178998" at bounding box center [1437, 79] width 41 height 14
copy div "No 178998"
